Goal: Information Seeking & Learning: Stay updated

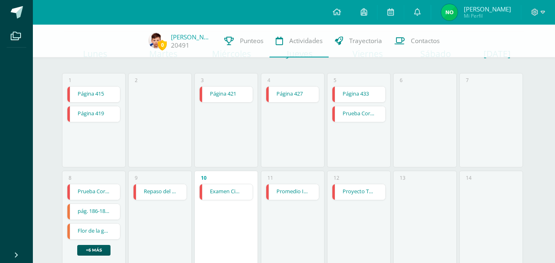
scroll to position [70, 0]
click at [421, 12] on icon at bounding box center [417, 11] width 7 height 7
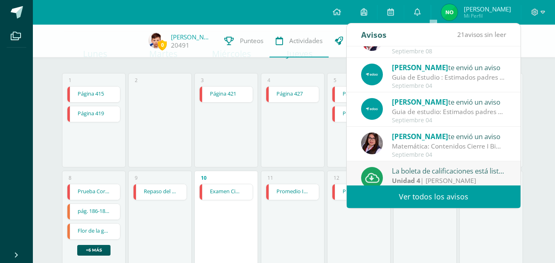
scroll to position [93, 0]
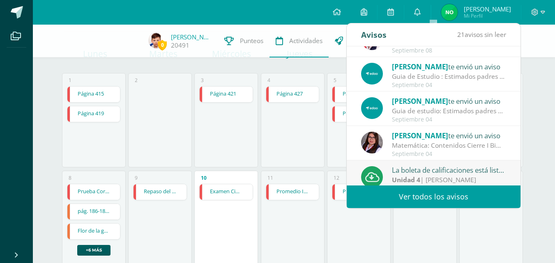
click at [455, 136] on div "Ortiz Sandra te envió un aviso" at bounding box center [449, 135] width 114 height 11
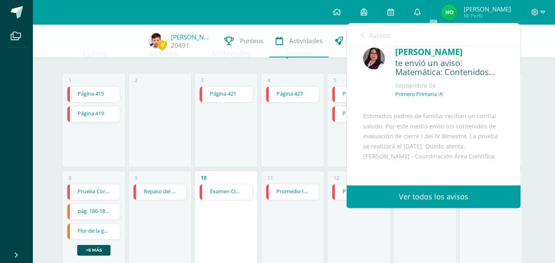
scroll to position [0, 0]
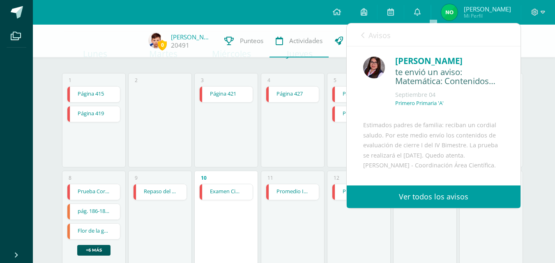
click at [449, 200] on link "Ver todos los avisos" at bounding box center [434, 197] width 174 height 23
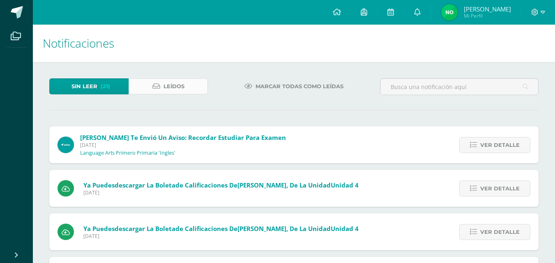
click at [167, 87] on span "Leídos" at bounding box center [173, 86] width 21 height 15
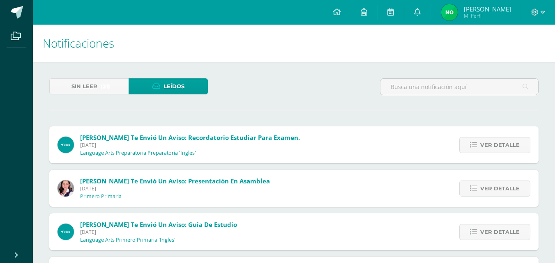
click at [180, 91] on span "Leídos" at bounding box center [173, 86] width 21 height 15
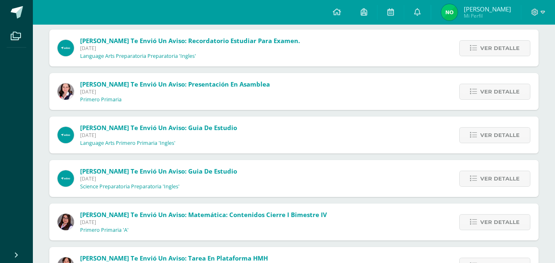
scroll to position [146, 0]
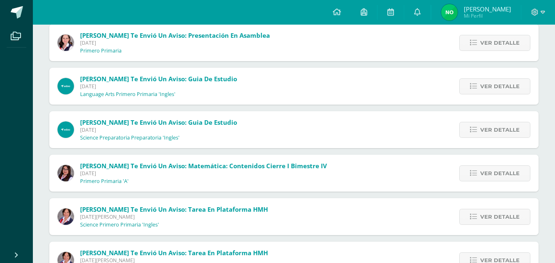
click at [337, 161] on div "Ortiz Sandra te envió un aviso: Matemática: Contenidos Cierre I Bimestre IV Jue…" at bounding box center [293, 173] width 489 height 37
click at [18, 15] on span at bounding box center [17, 12] width 12 height 12
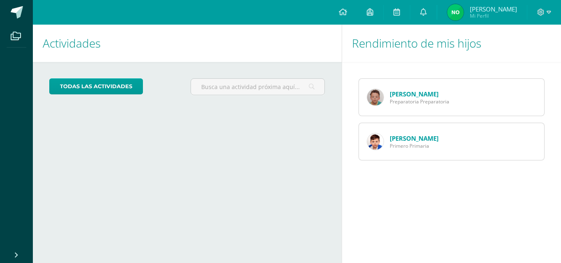
click at [425, 143] on span "Primero Primaria" at bounding box center [414, 146] width 49 height 7
